Goal: Task Accomplishment & Management: Use online tool/utility

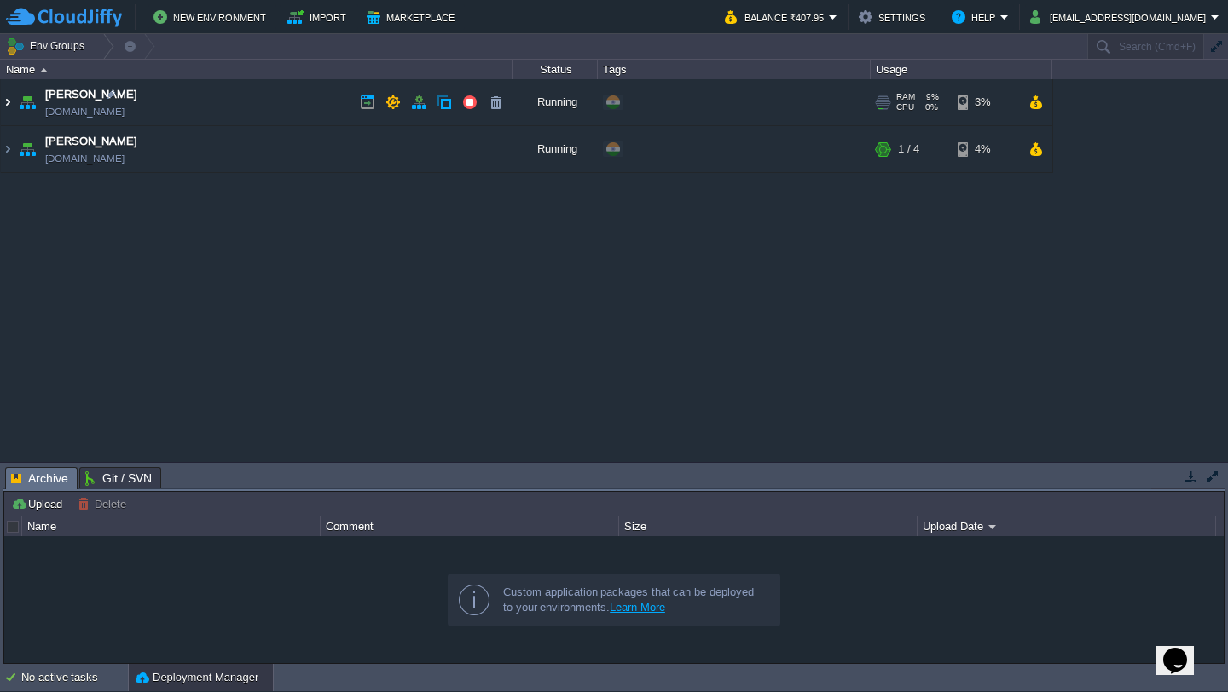
click at [11, 100] on img at bounding box center [8, 102] width 14 height 46
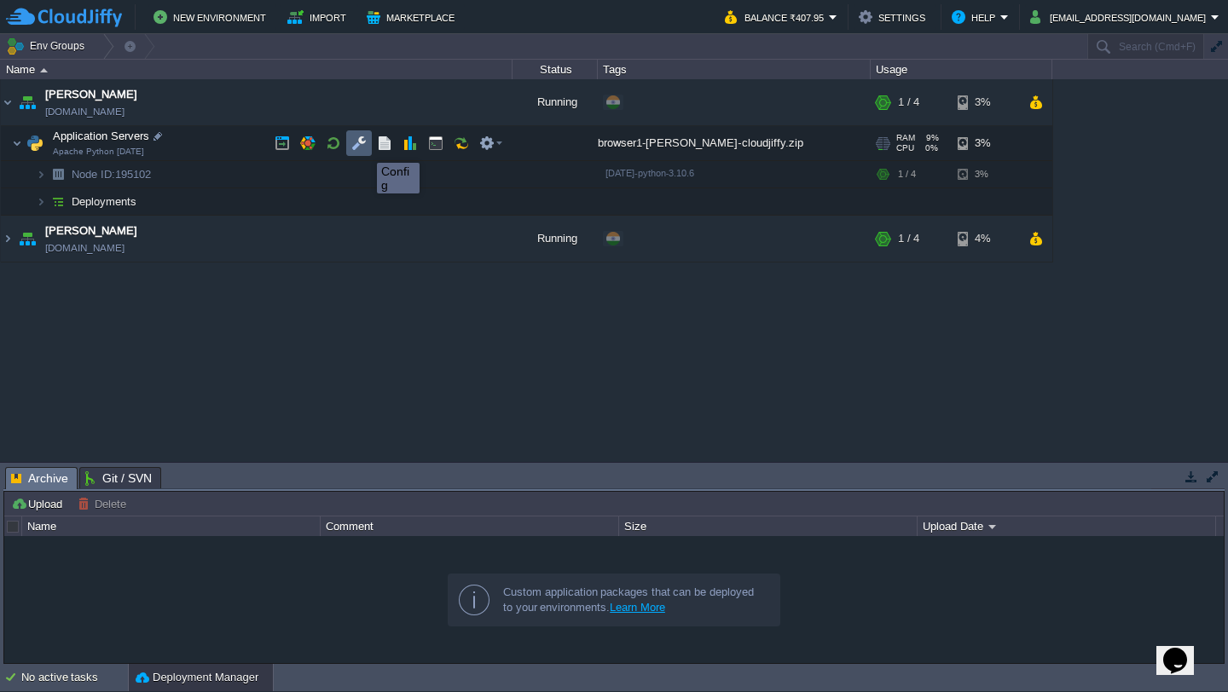
click at [360, 148] on button "button" at bounding box center [358, 143] width 15 height 15
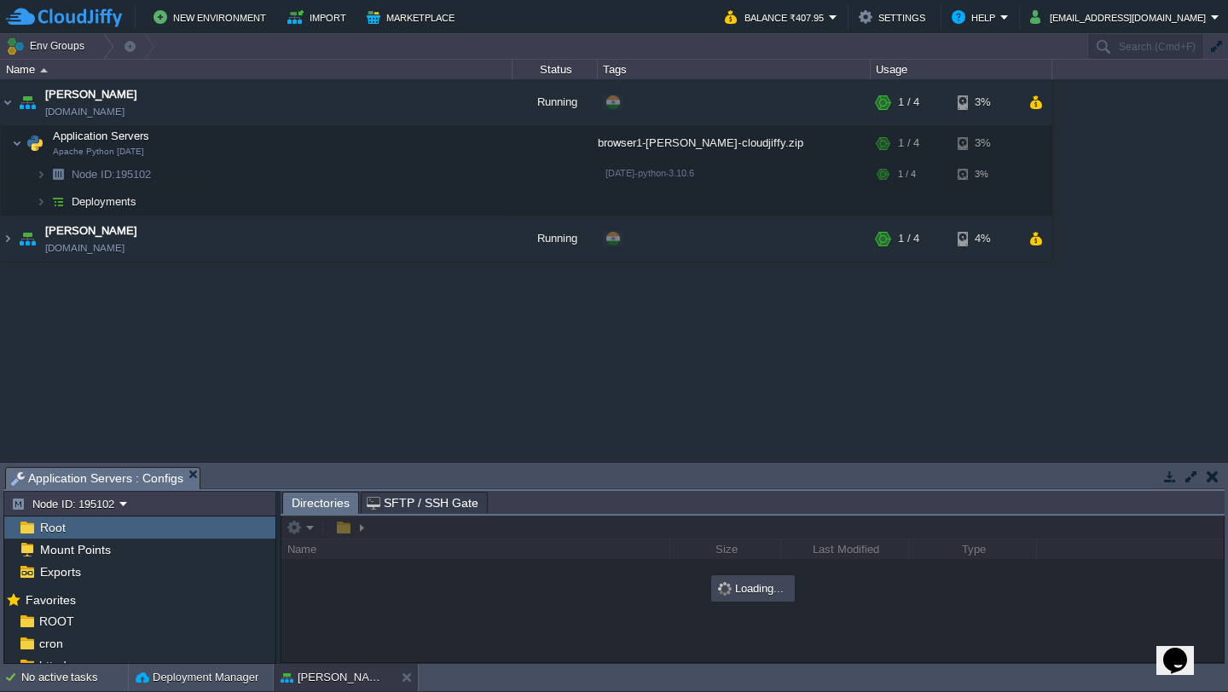
click at [1191, 477] on button "button" at bounding box center [1191, 476] width 15 height 15
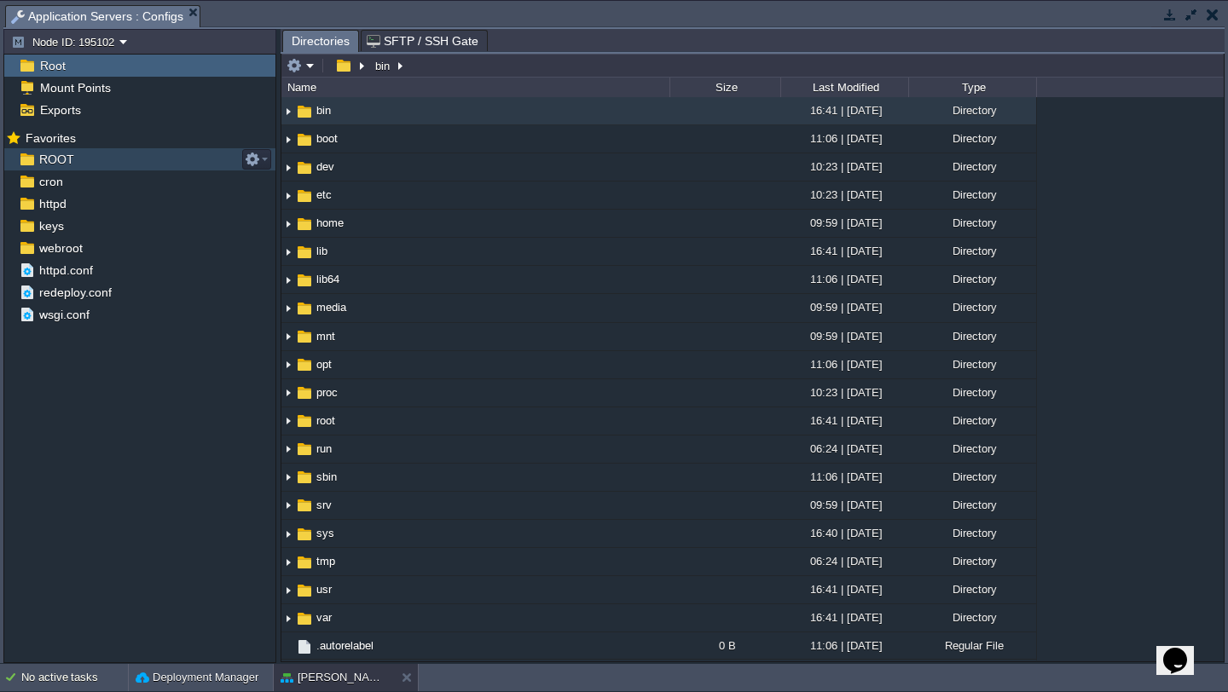
click at [158, 158] on div "ROOT" at bounding box center [139, 159] width 271 height 22
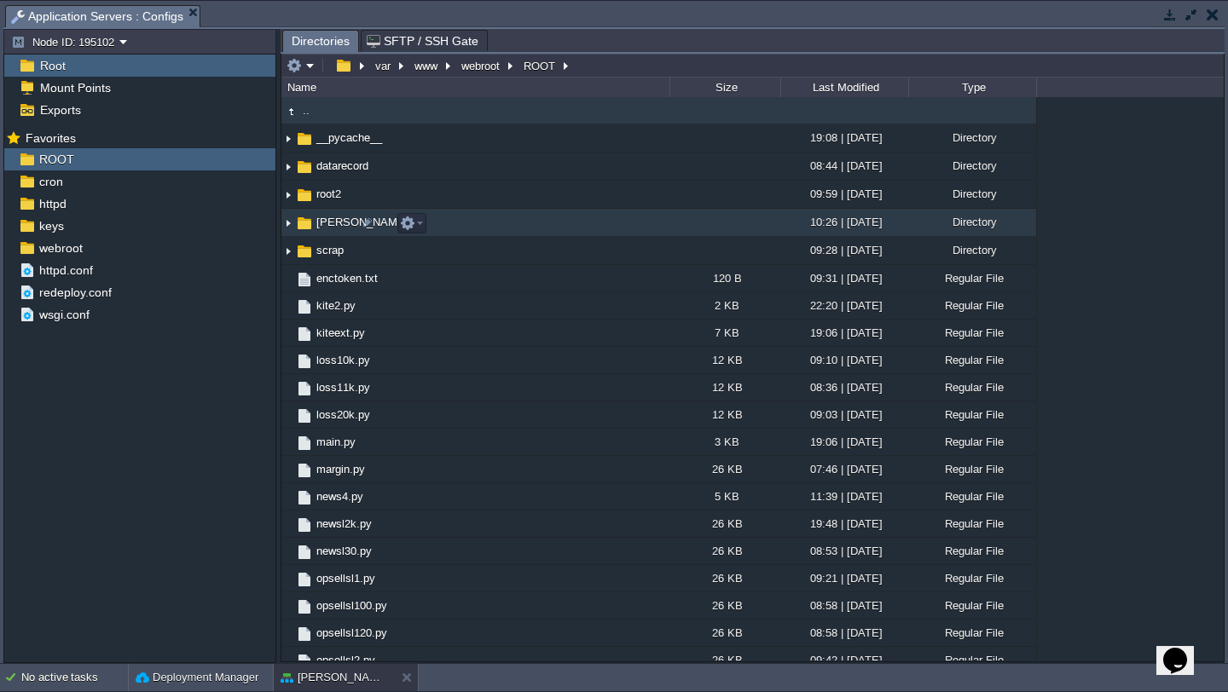
click at [291, 229] on img at bounding box center [288, 223] width 14 height 26
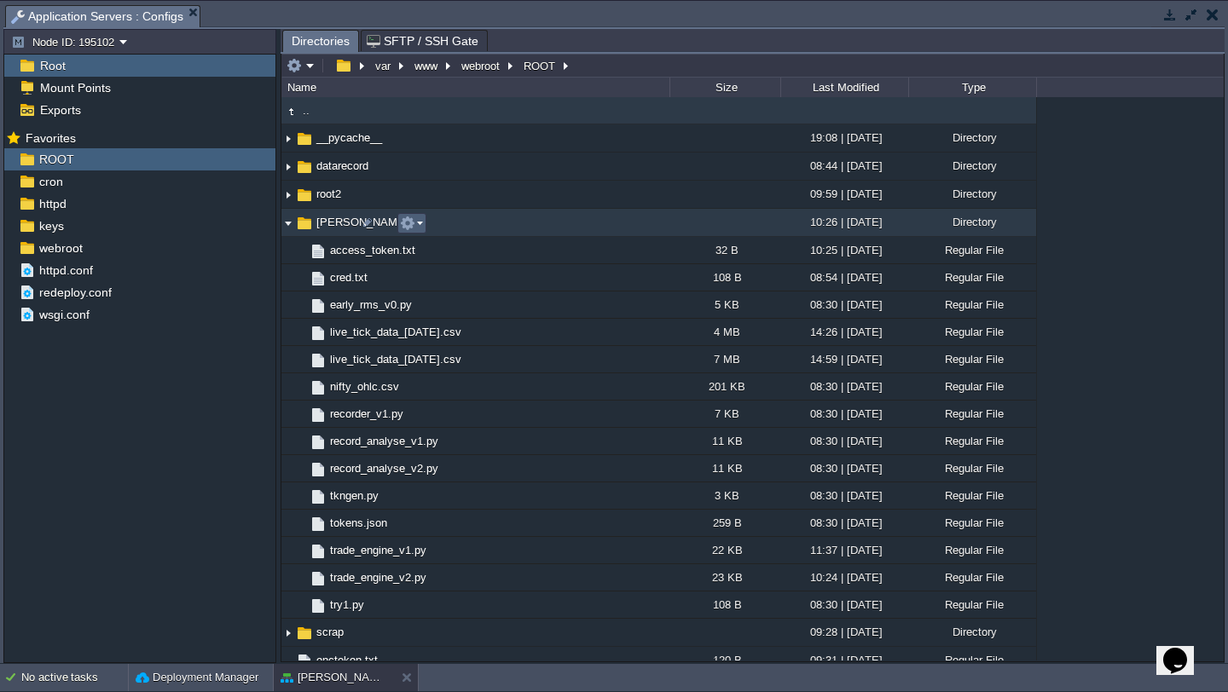
click at [420, 229] on em at bounding box center [411, 223] width 23 height 15
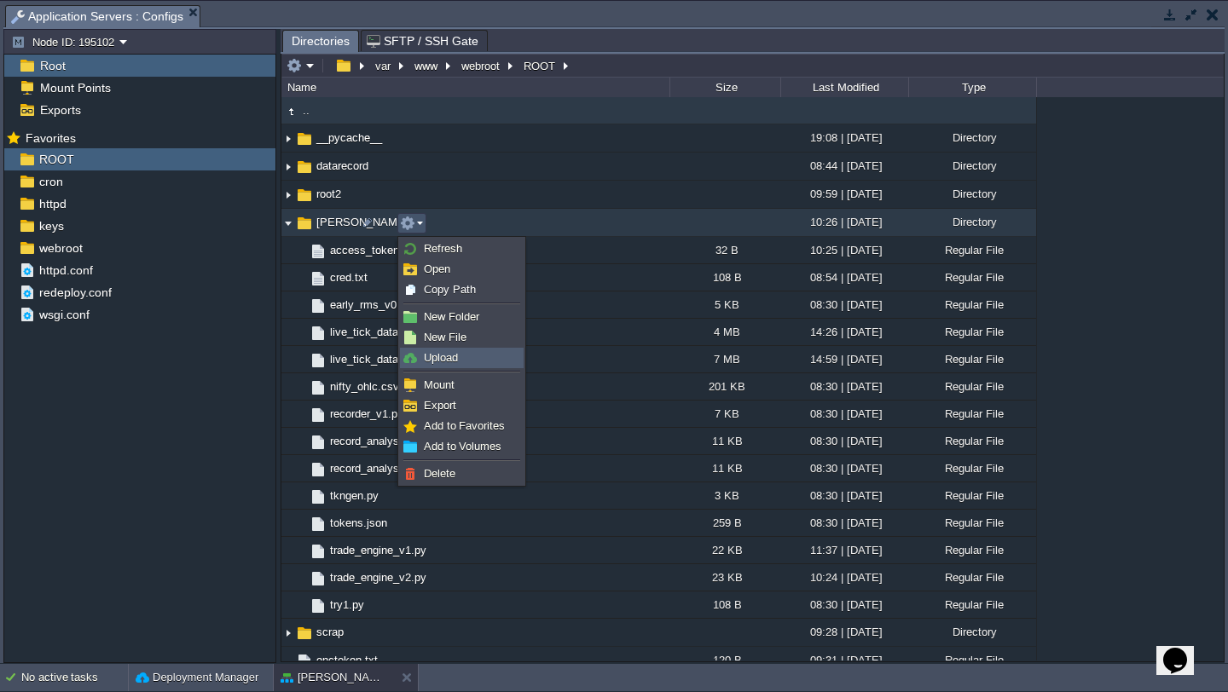
click at [466, 361] on link "Upload" at bounding box center [462, 358] width 122 height 19
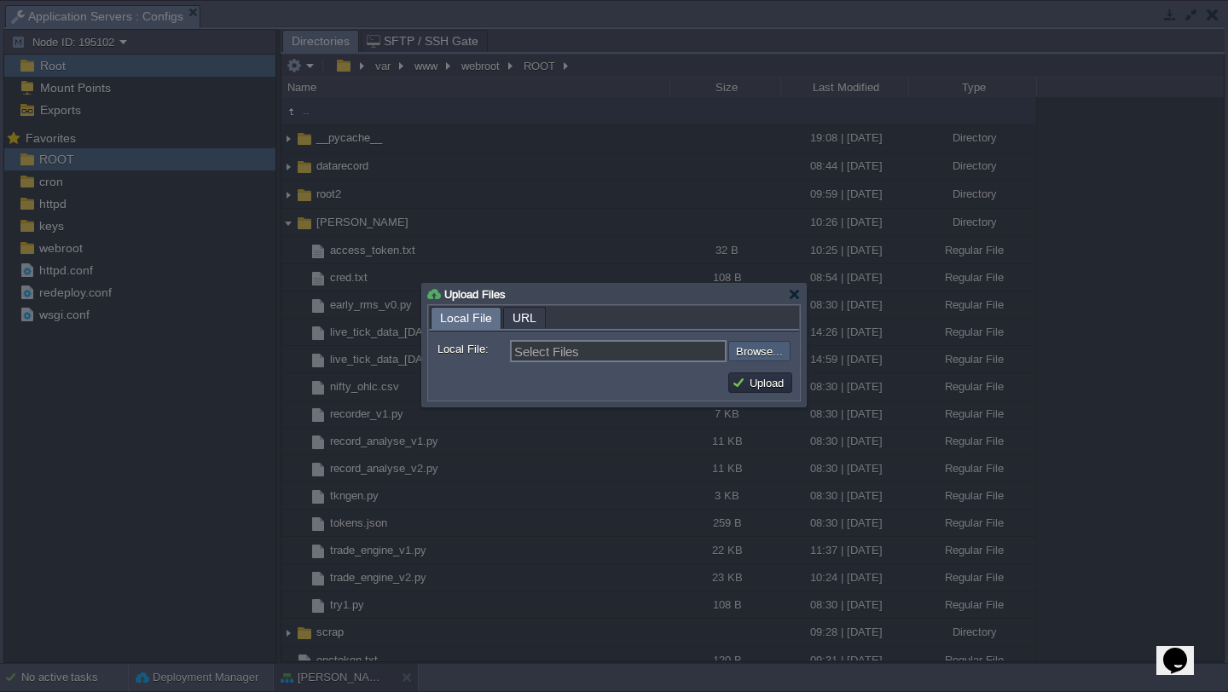
click at [770, 356] on input "file" at bounding box center [683, 351] width 216 height 20
type input "C:\fakepath\trade_engine_v4.py"
type input "trade_engine_v4.py"
click at [757, 379] on button "Upload" at bounding box center [760, 382] width 57 height 15
